Goal: Navigation & Orientation: Find specific page/section

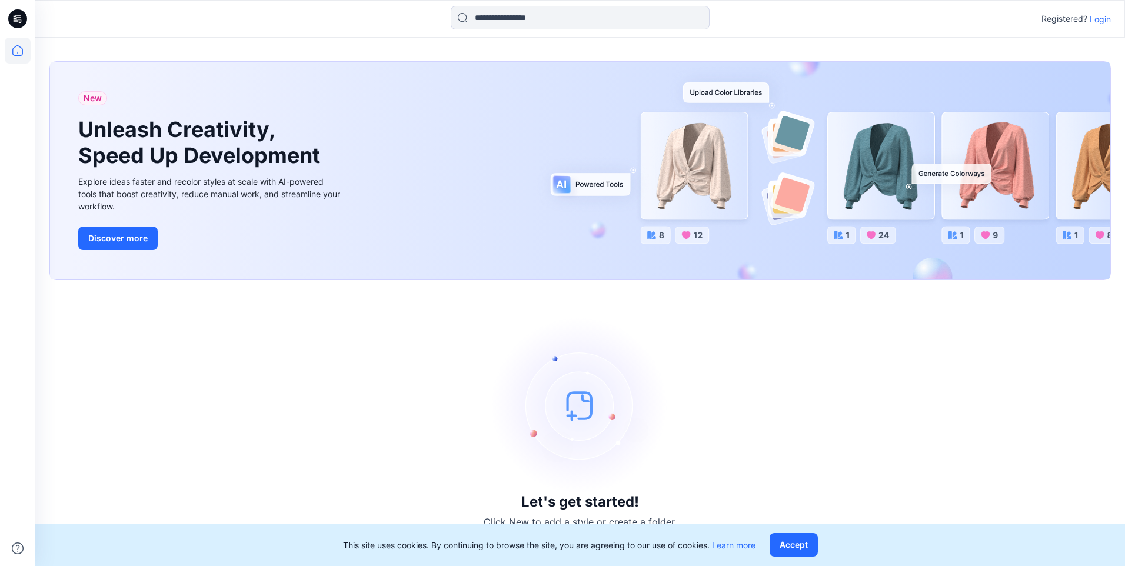
click at [1100, 15] on p "Login" at bounding box center [1100, 19] width 21 height 12
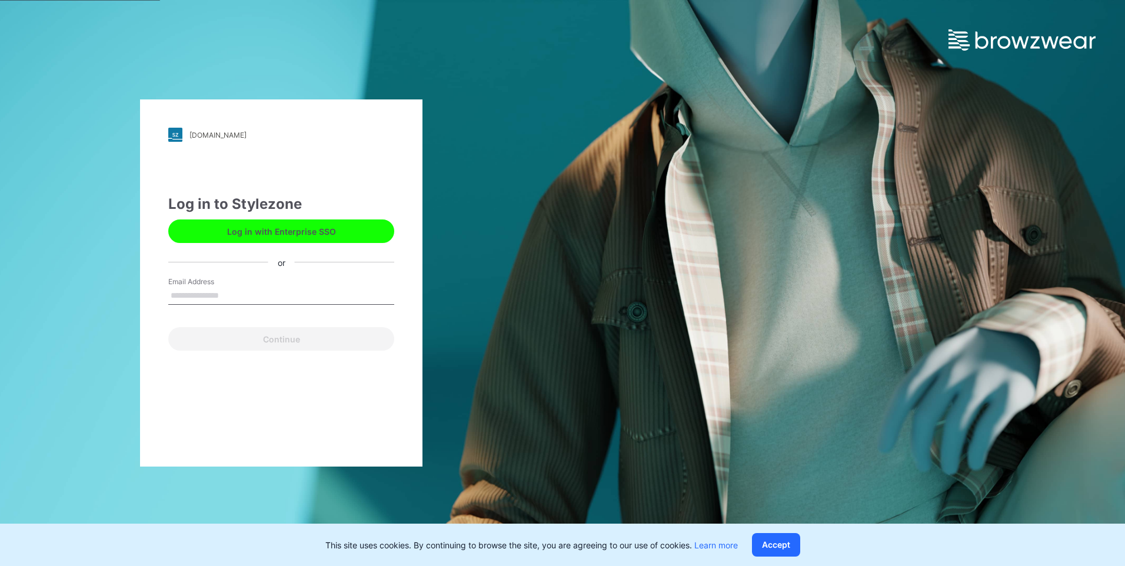
click at [211, 292] on input "Email Address" at bounding box center [281, 296] width 226 height 18
type input "**********"
click at [322, 341] on div "Continue" at bounding box center [281, 336] width 226 height 28
drag, startPoint x: 384, startPoint y: 294, endPoint x: 124, endPoint y: 292, distance: 260.6
click at [125, 292] on div "**********" at bounding box center [281, 283] width 562 height 566
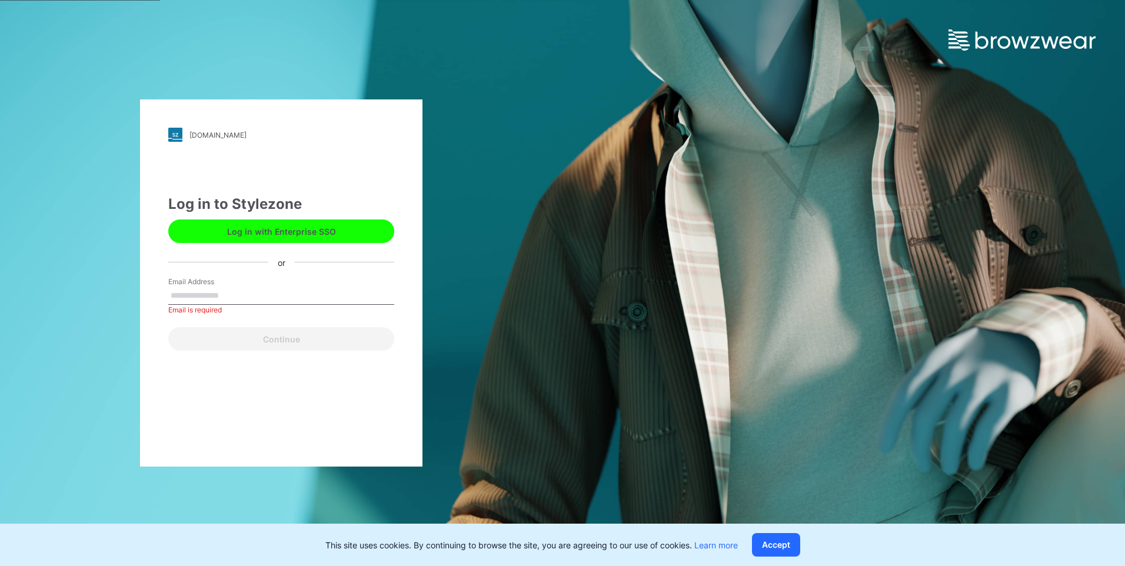
click at [234, 298] on input "Email Address" at bounding box center [281, 296] width 226 height 18
paste input "**********"
type input "**********"
click at [168, 327] on button "Continue" at bounding box center [281, 339] width 226 height 24
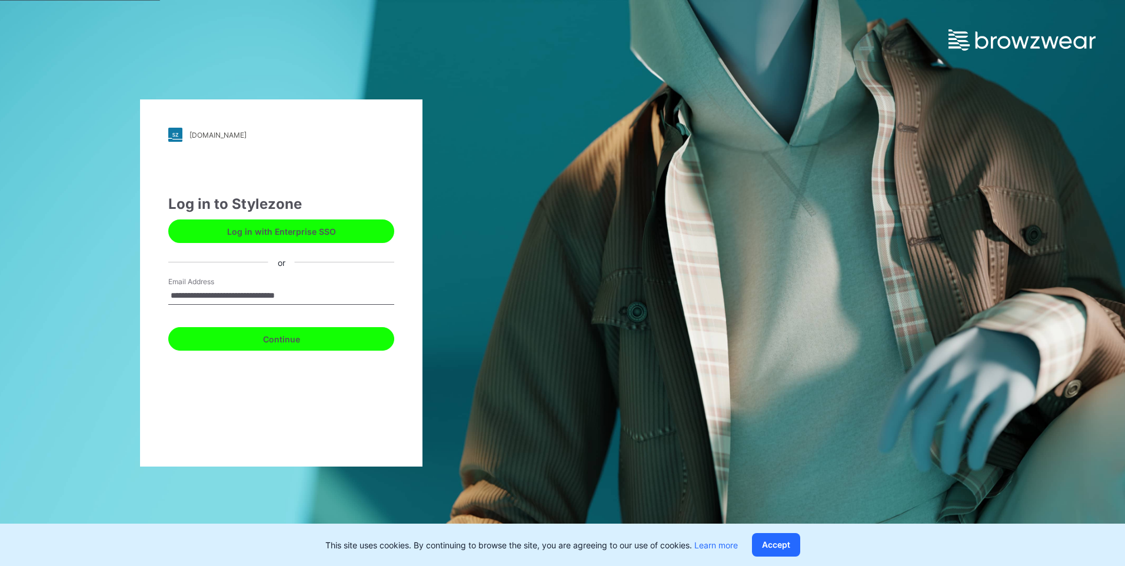
click at [318, 337] on button "Continue" at bounding box center [281, 339] width 226 height 24
click at [277, 338] on button "Continue" at bounding box center [281, 339] width 226 height 24
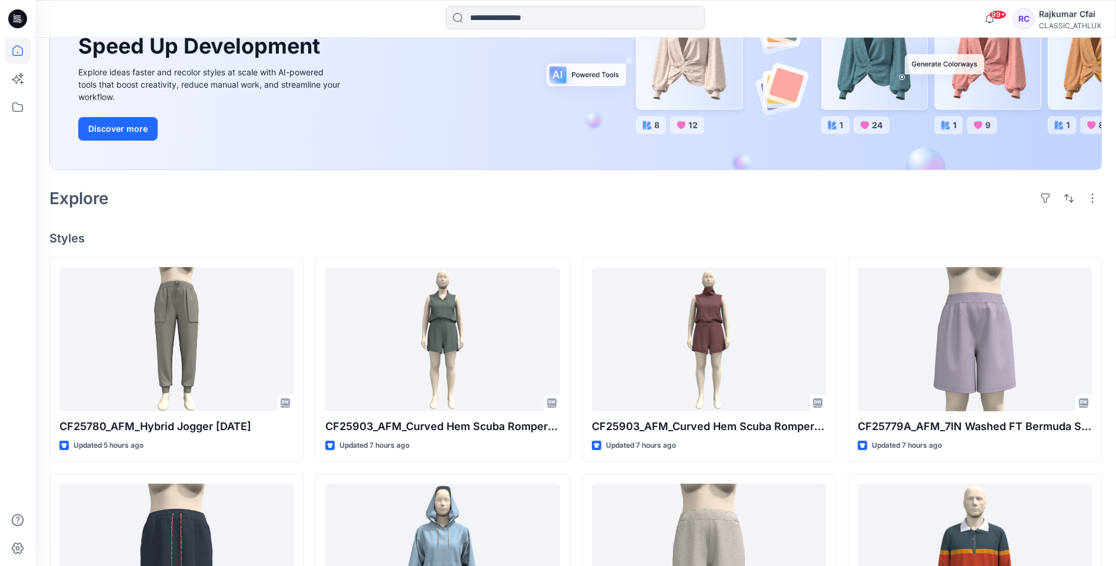
scroll to position [294, 0]
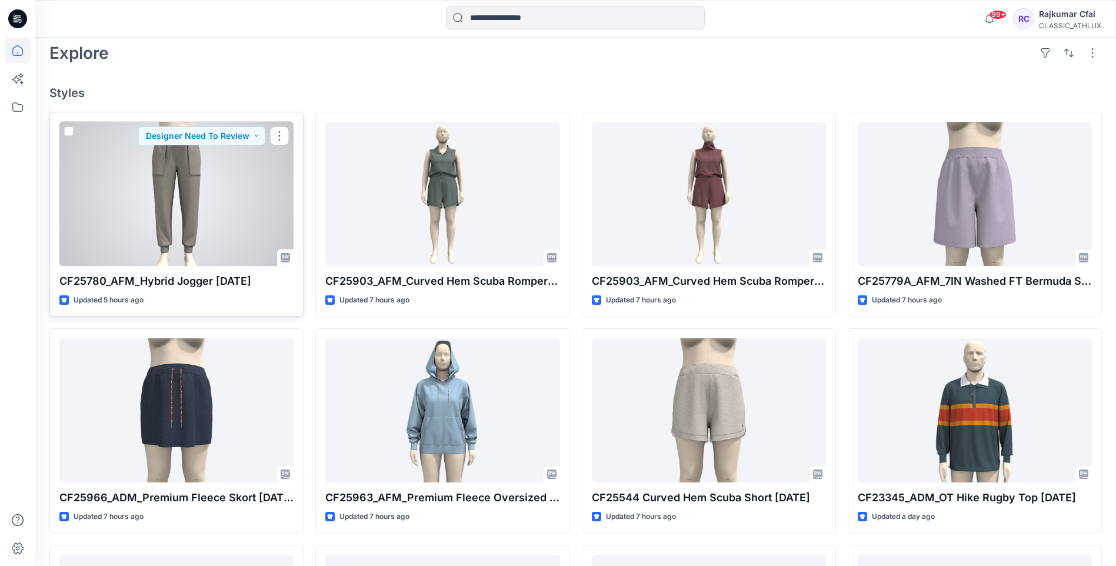
click at [225, 184] on div at bounding box center [176, 194] width 234 height 144
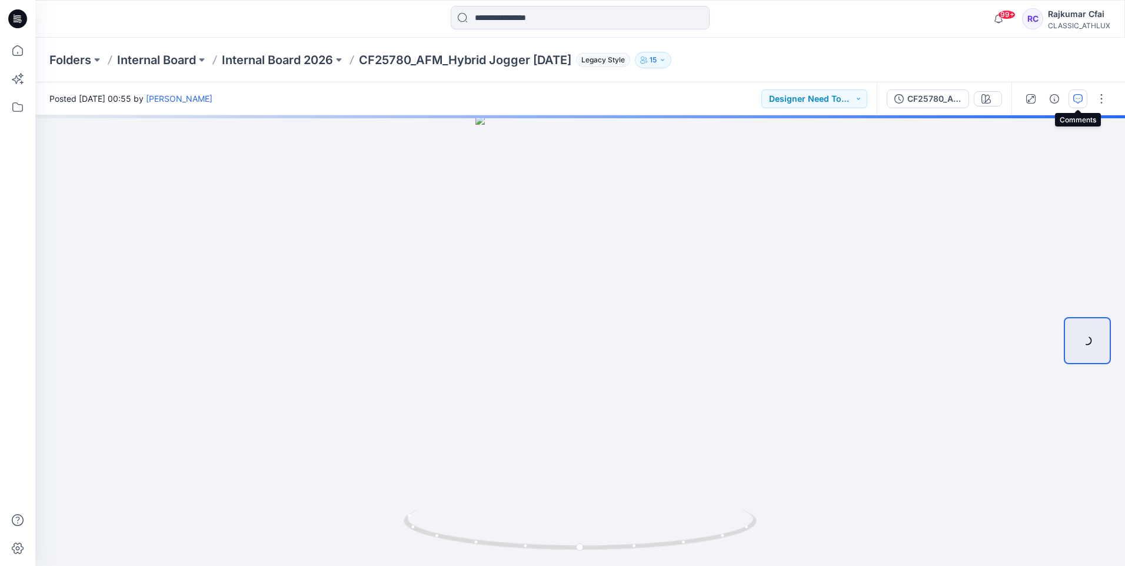
click at [1079, 98] on icon "button" at bounding box center [1077, 98] width 9 height 9
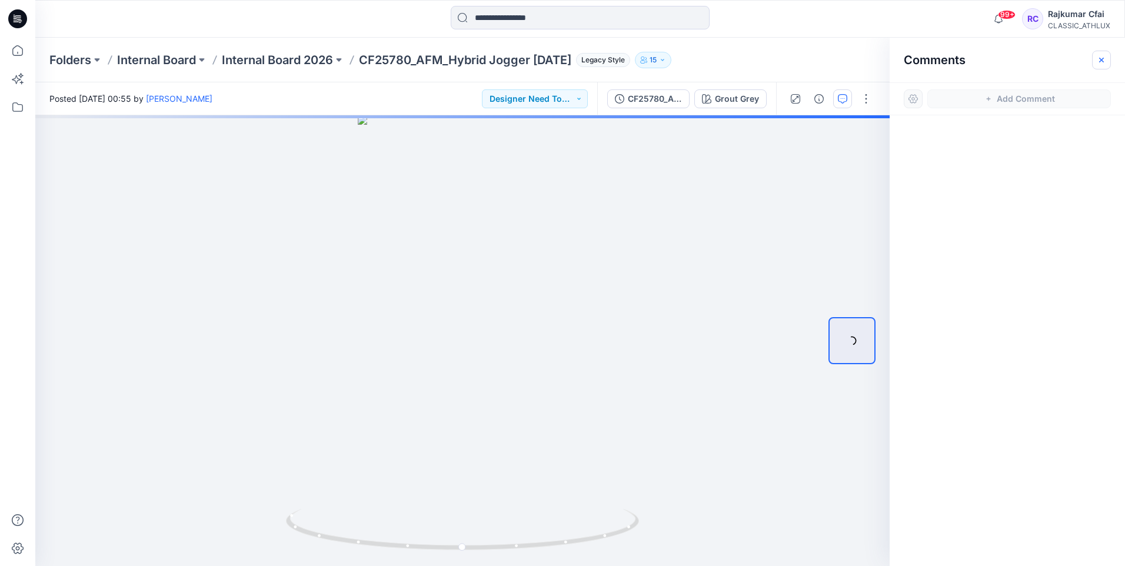
click at [1101, 56] on icon "button" at bounding box center [1101, 59] width 9 height 9
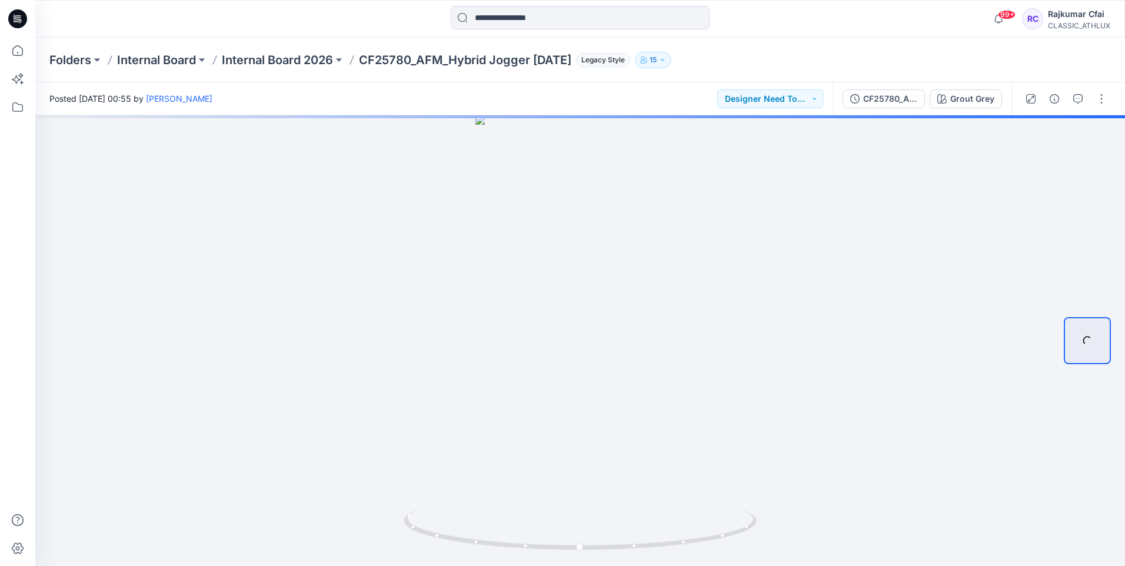
click at [17, 22] on icon at bounding box center [16, 21] width 5 height 1
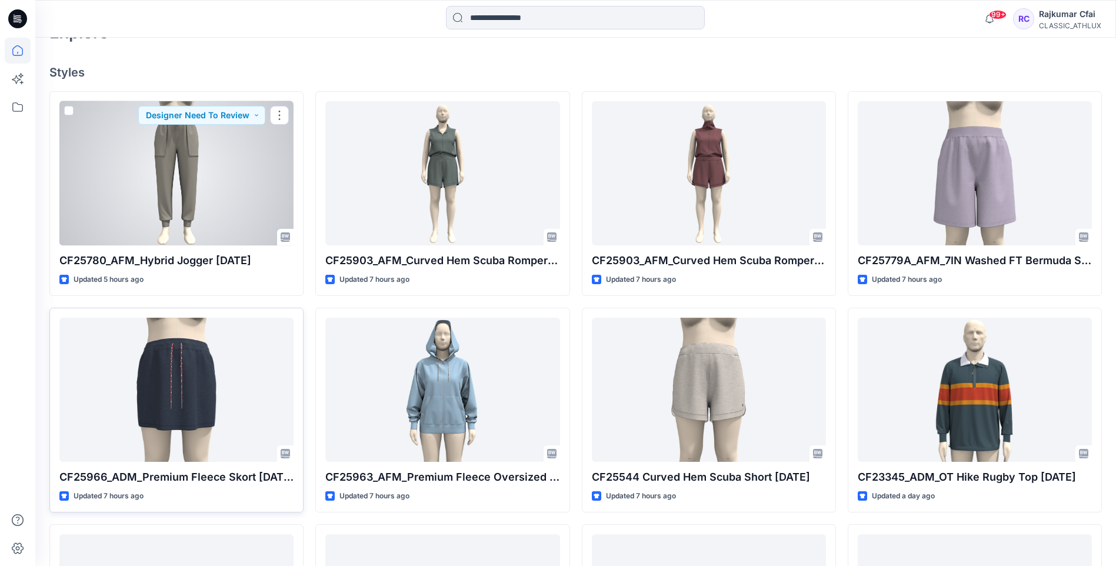
scroll to position [471, 0]
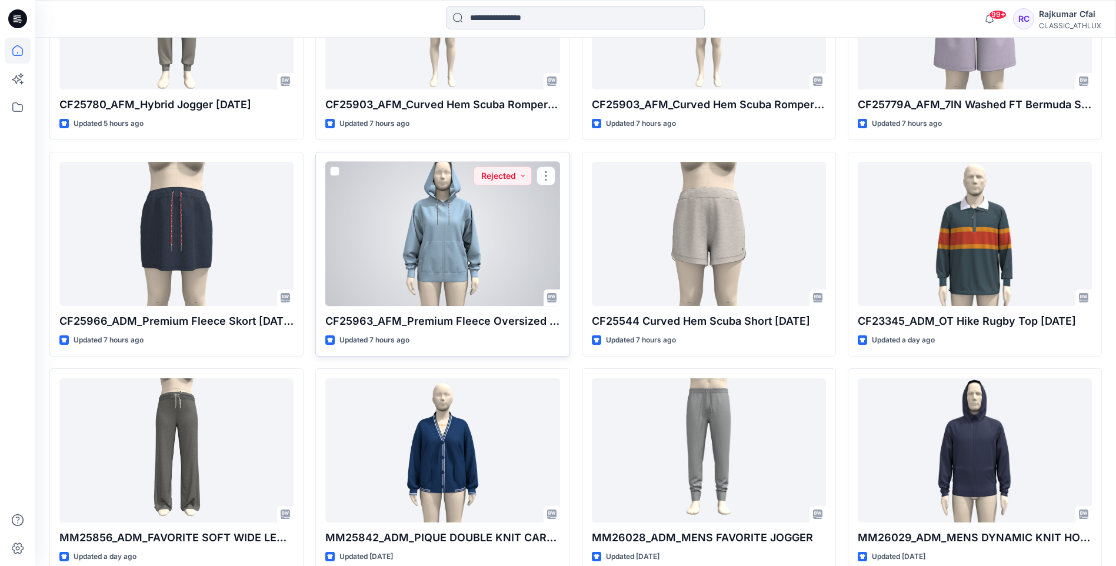
click at [519, 222] on div at bounding box center [442, 234] width 234 height 144
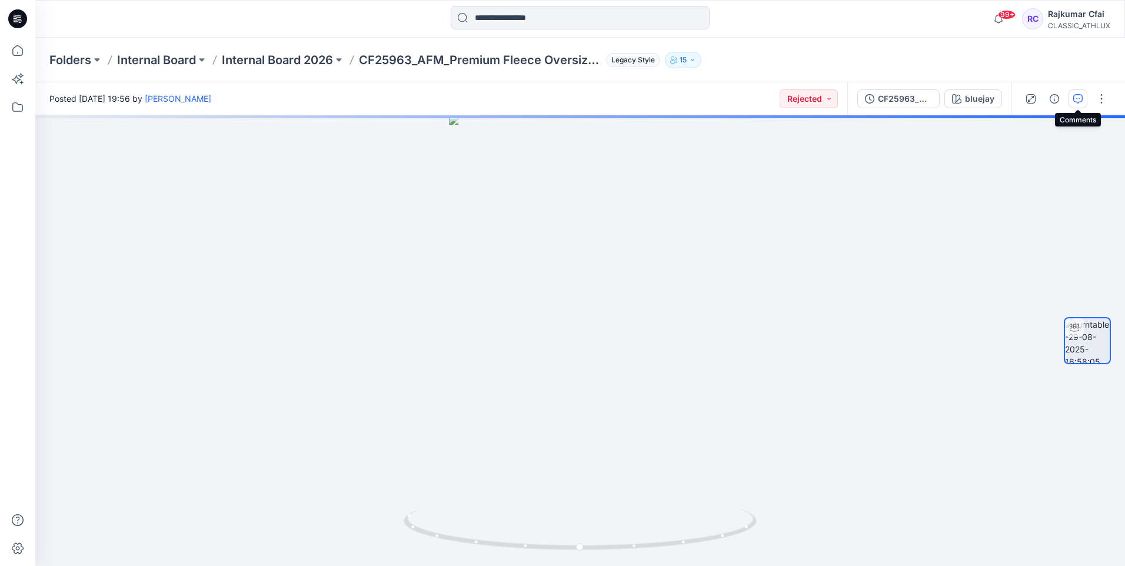
click at [1083, 101] on button "button" at bounding box center [1077, 98] width 19 height 19
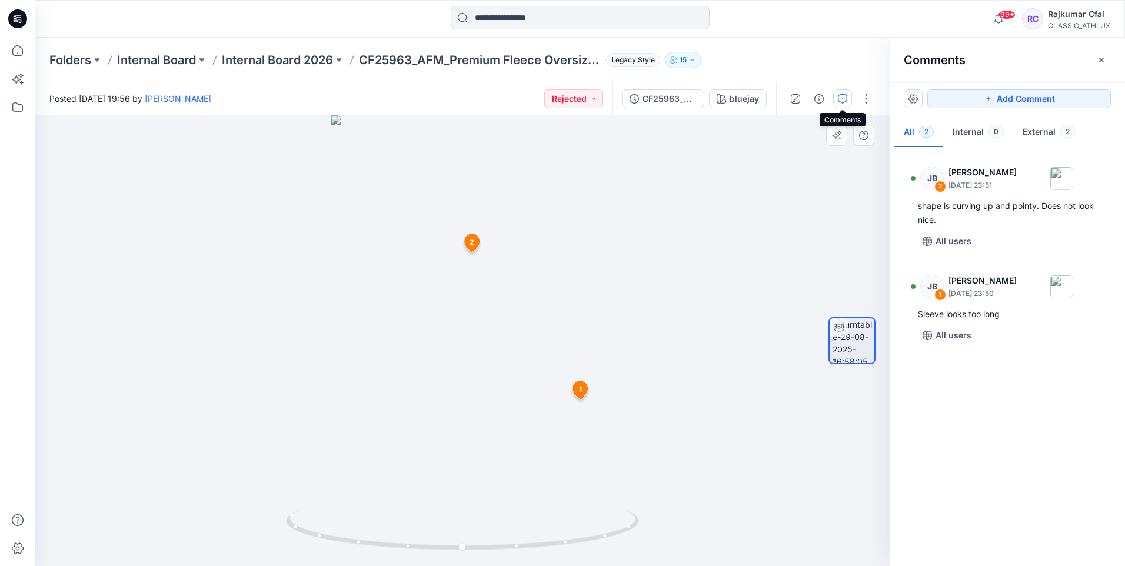
click at [582, 392] on icon at bounding box center [580, 390] width 15 height 18
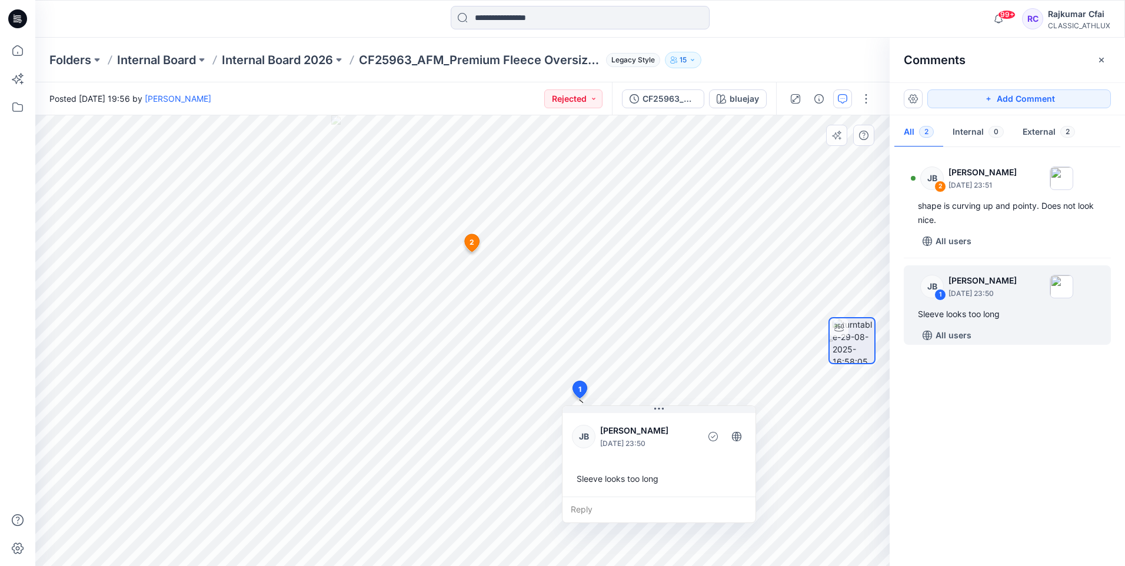
click at [466, 238] on icon at bounding box center [472, 243] width 15 height 18
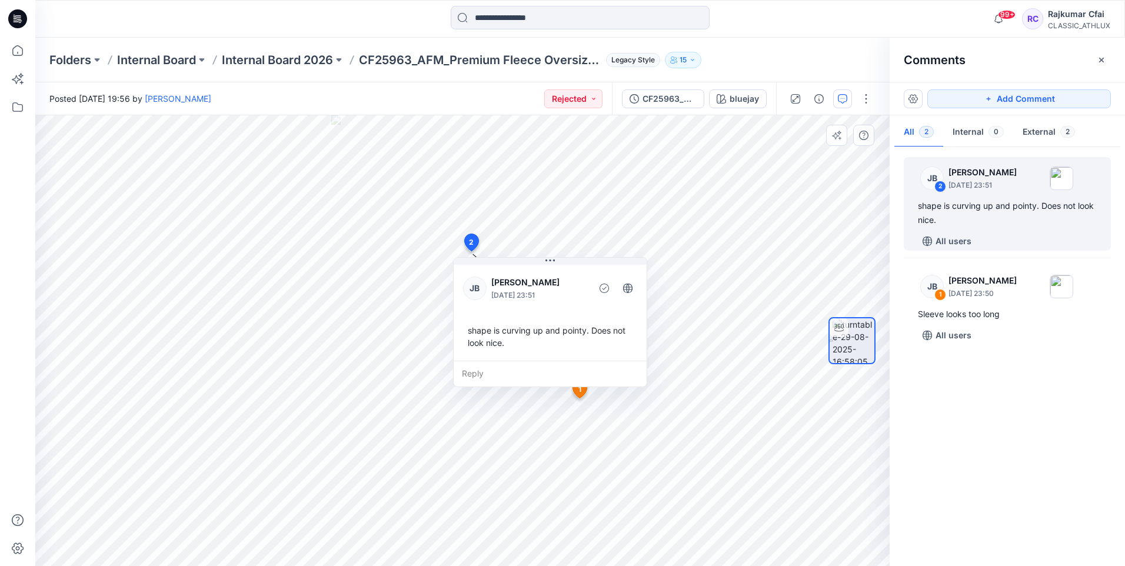
click at [581, 395] on span "1" at bounding box center [579, 389] width 3 height 11
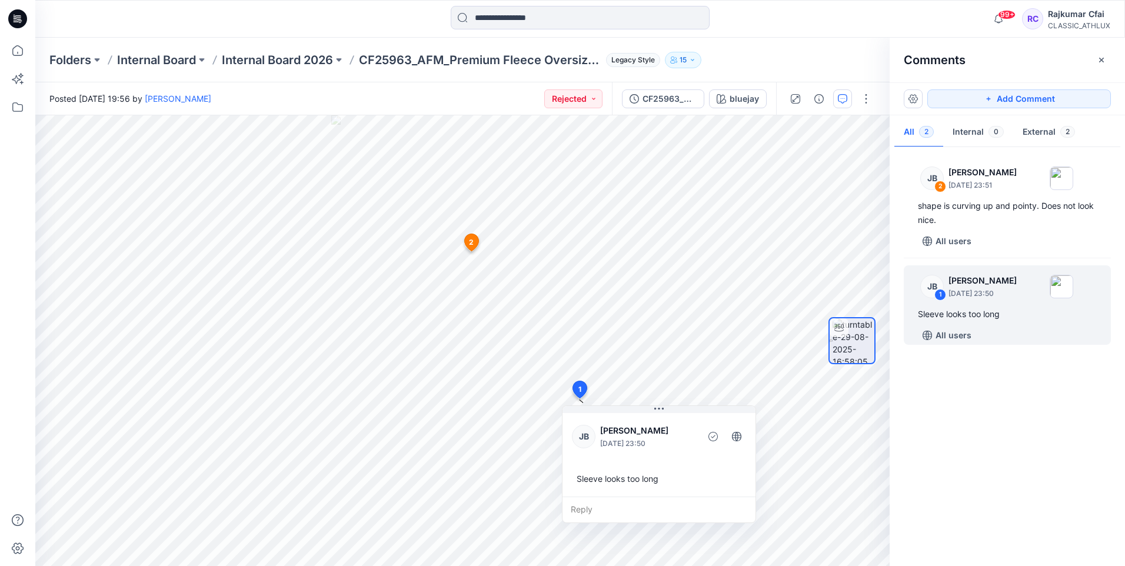
click at [469, 241] on span "2" at bounding box center [471, 242] width 5 height 11
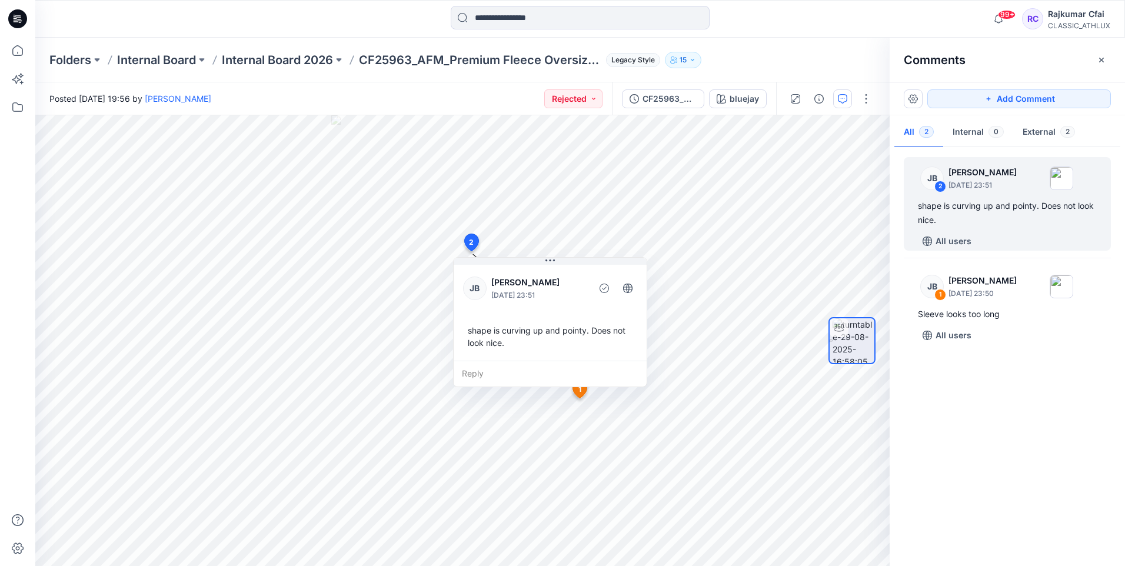
click at [579, 391] on span "1" at bounding box center [579, 389] width 3 height 11
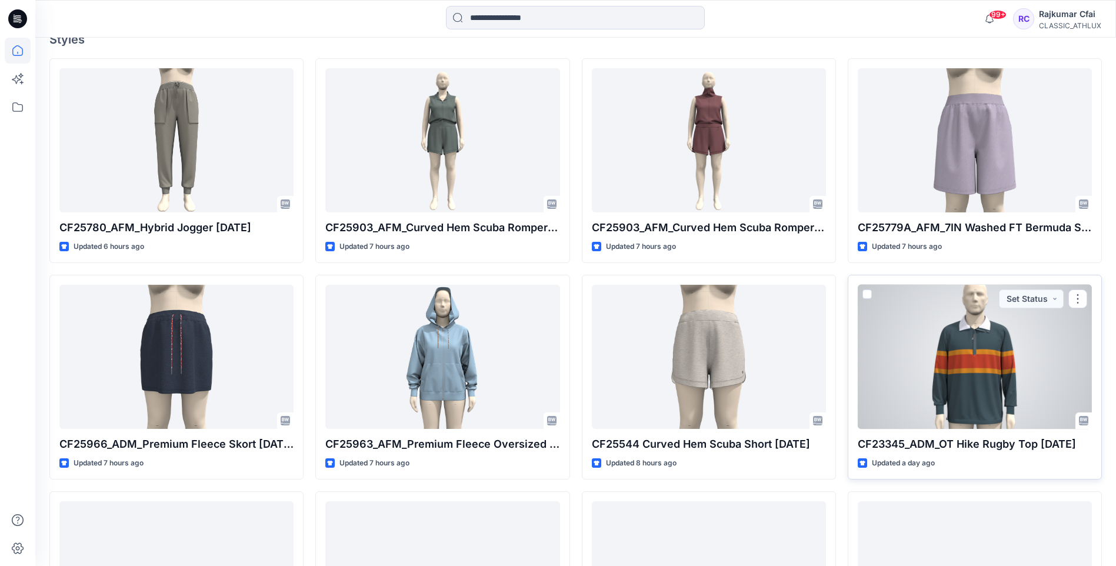
scroll to position [240, 0]
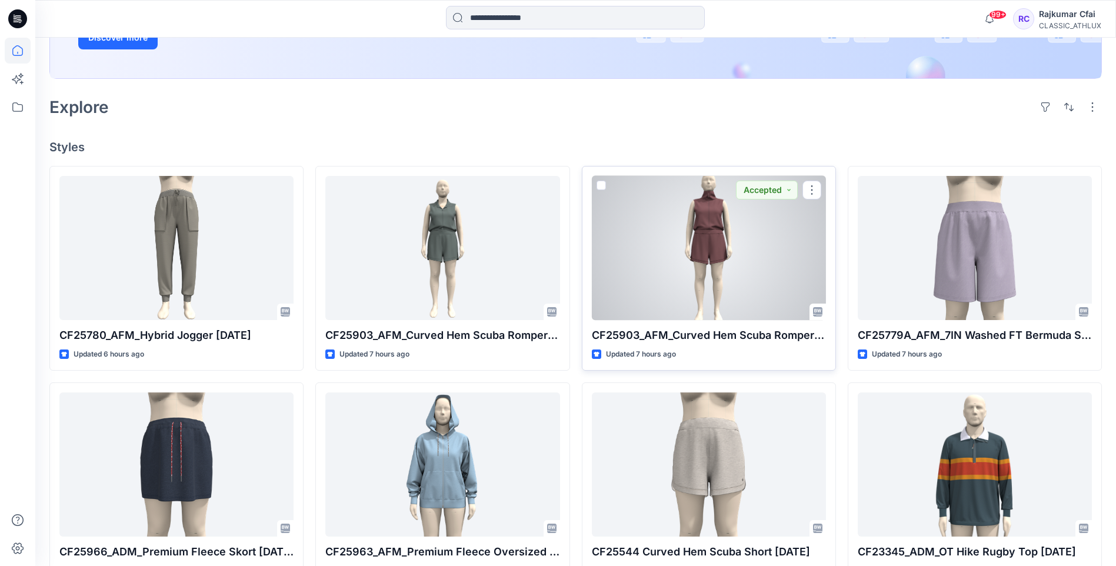
click at [762, 234] on div at bounding box center [709, 248] width 234 height 144
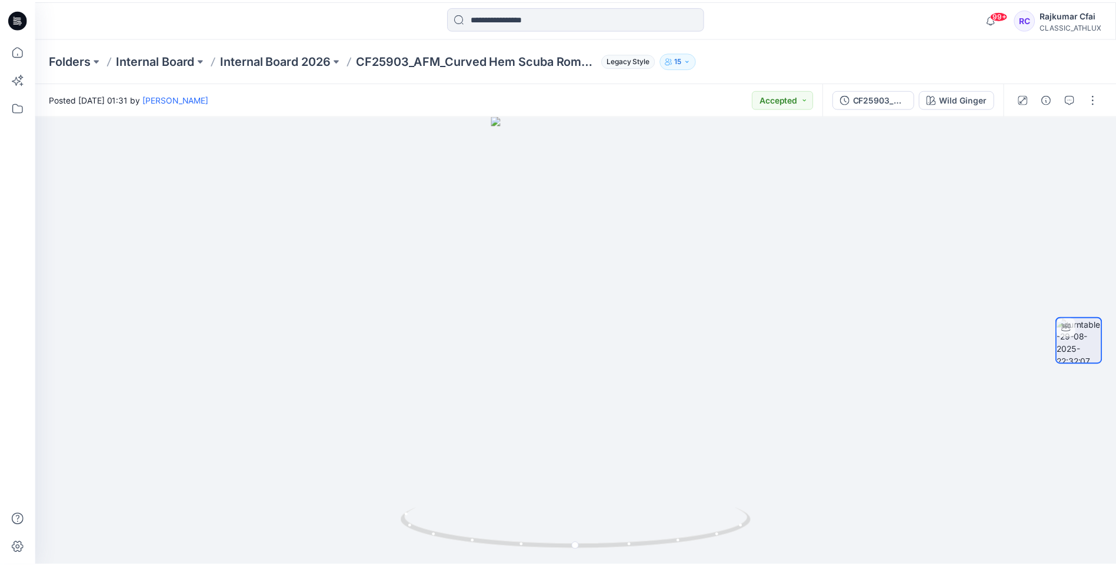
scroll to position [240, 0]
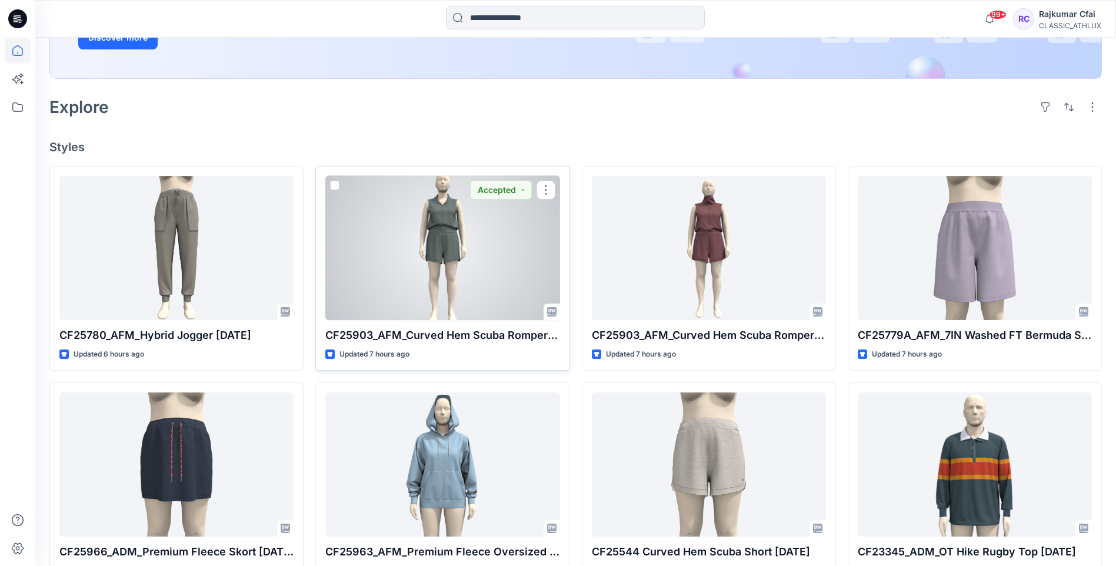
click at [452, 241] on div at bounding box center [442, 248] width 234 height 144
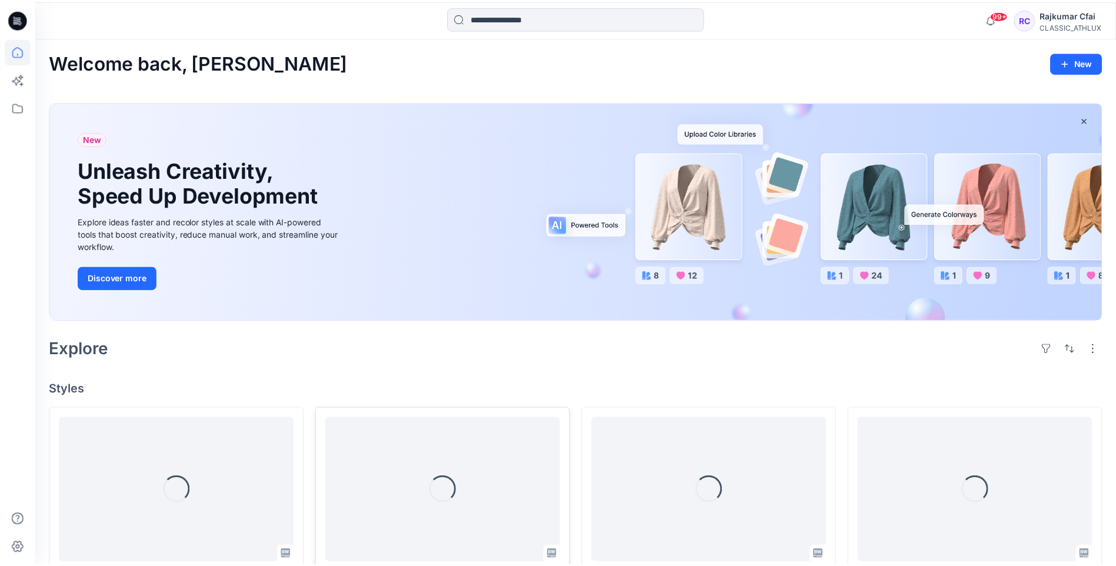
scroll to position [240, 0]
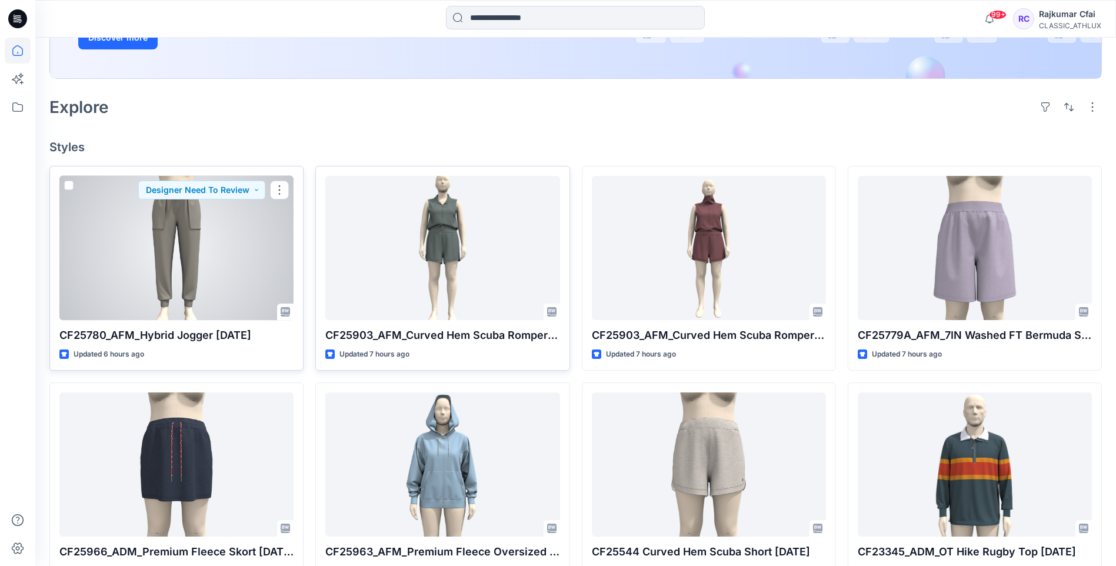
click at [259, 271] on div at bounding box center [176, 248] width 234 height 144
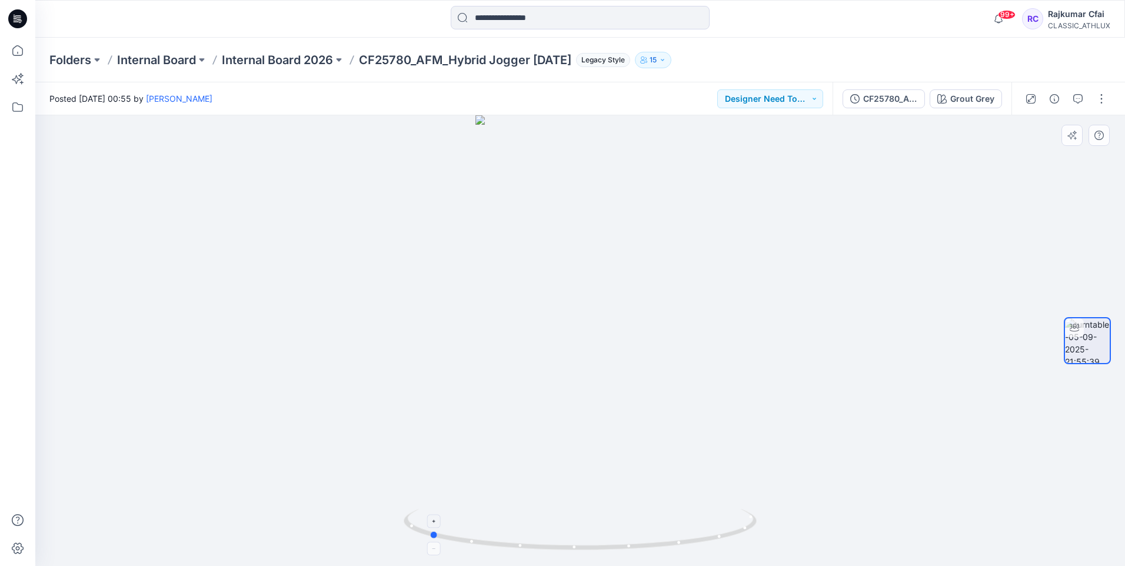
drag, startPoint x: 702, startPoint y: 531, endPoint x: 551, endPoint y: 533, distance: 151.2
click at [551, 533] on icon at bounding box center [582, 531] width 356 height 44
drag, startPoint x: 670, startPoint y: 521, endPoint x: 597, endPoint y: 530, distance: 74.1
click at [595, 531] on icon at bounding box center [582, 531] width 356 height 44
drag, startPoint x: 642, startPoint y: 519, endPoint x: 611, endPoint y: 515, distance: 31.5
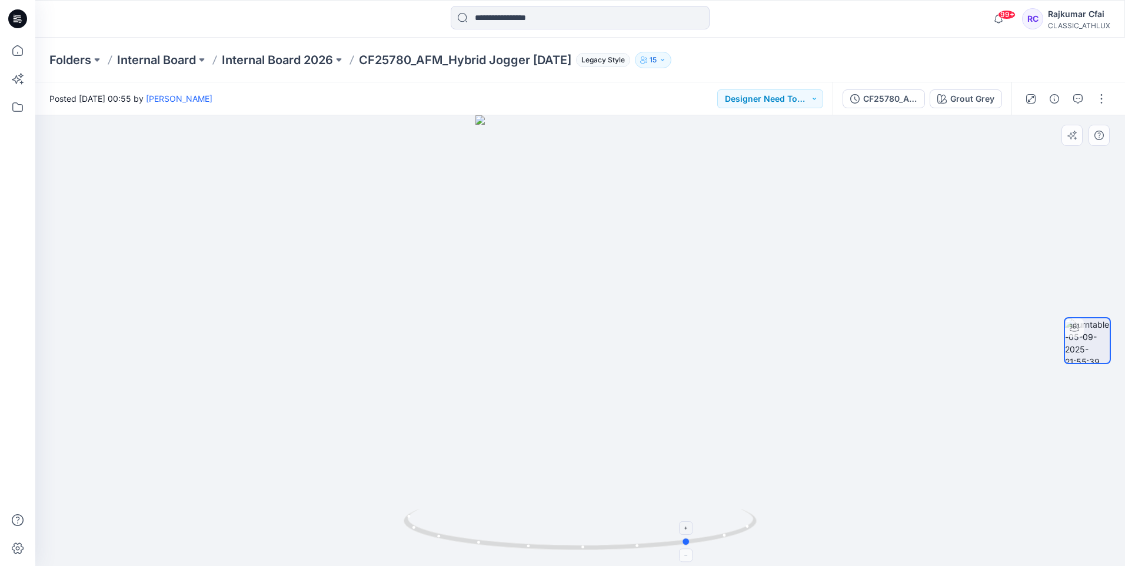
click at [587, 519] on icon at bounding box center [582, 531] width 356 height 44
drag, startPoint x: 668, startPoint y: 504, endPoint x: 613, endPoint y: 509, distance: 55.6
click at [613, 509] on div at bounding box center [580, 340] width 1090 height 451
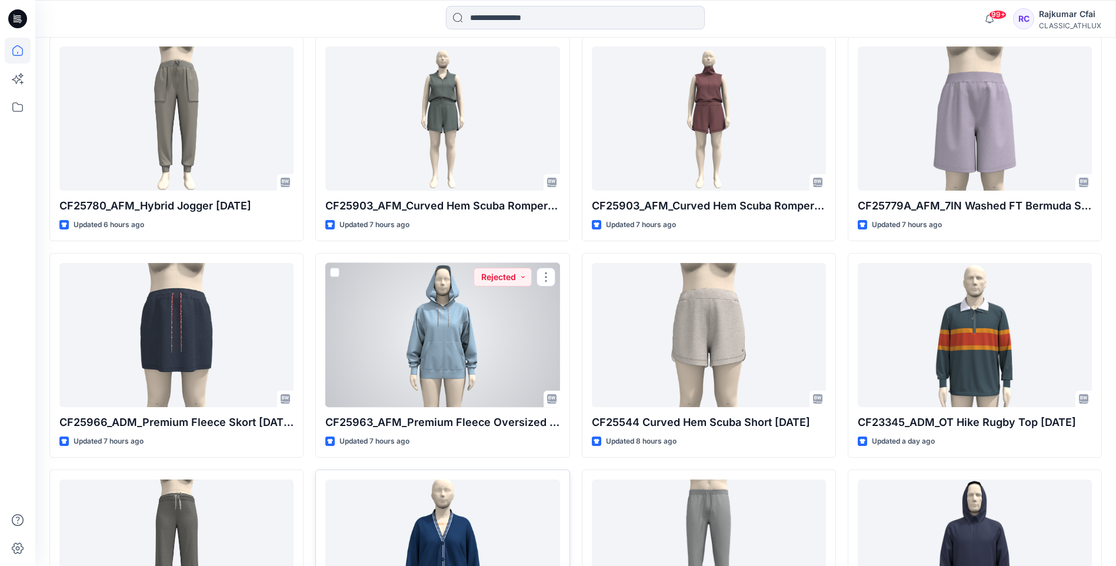
scroll to position [358, 0]
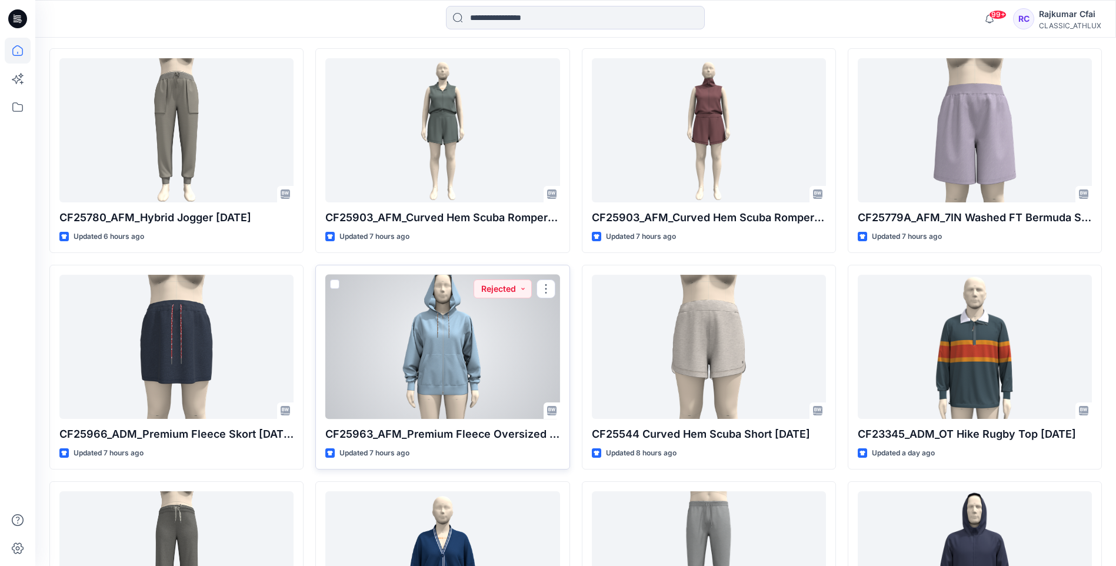
click at [487, 328] on div at bounding box center [442, 347] width 234 height 144
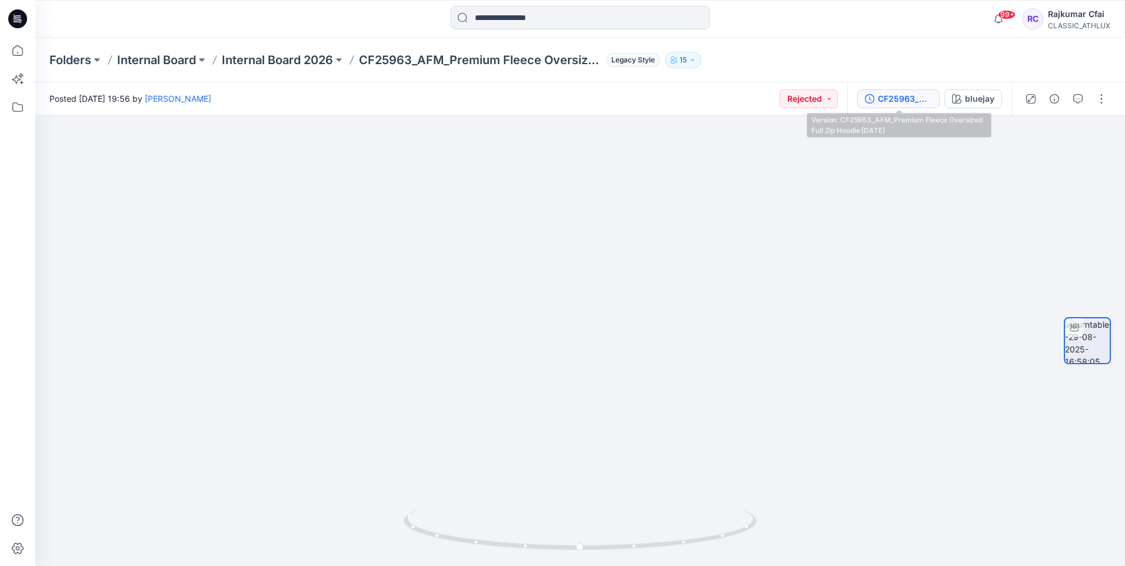
click at [884, 105] on div "CF25963_AFM_Premium Fleece Oversized Full Zip Hoodie [DATE]" at bounding box center [905, 98] width 54 height 13
